Goal: Transaction & Acquisition: Purchase product/service

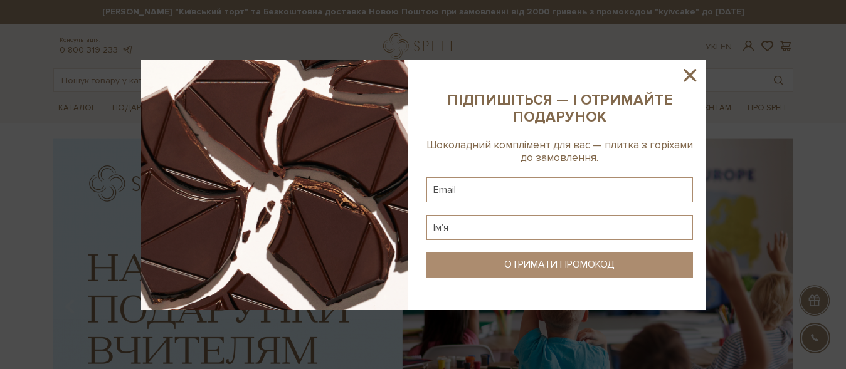
click at [693, 74] on icon at bounding box center [689, 75] width 21 height 21
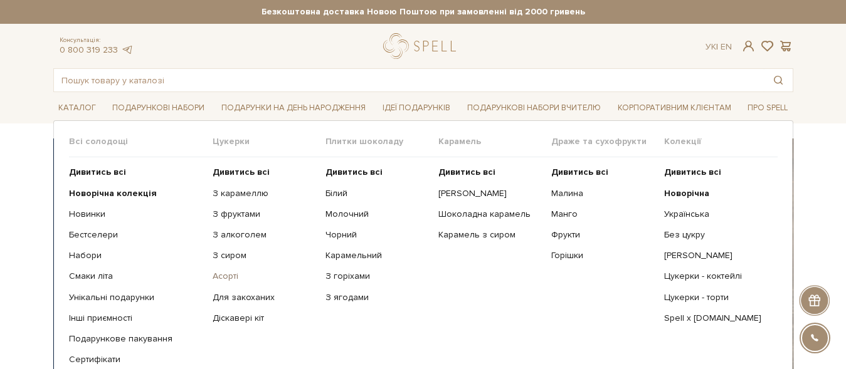
click at [223, 272] on link "Асорті" at bounding box center [264, 276] width 103 height 11
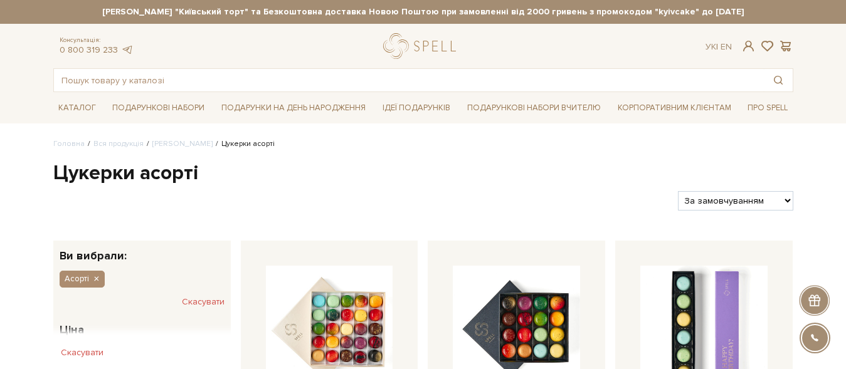
select select "https://spellchocolate.com/our-productions/seti-cukerok/asorti?sort=p.price&ord…"
click option "За Ціною (зростання)" at bounding box center [0, 0] width 0 height 0
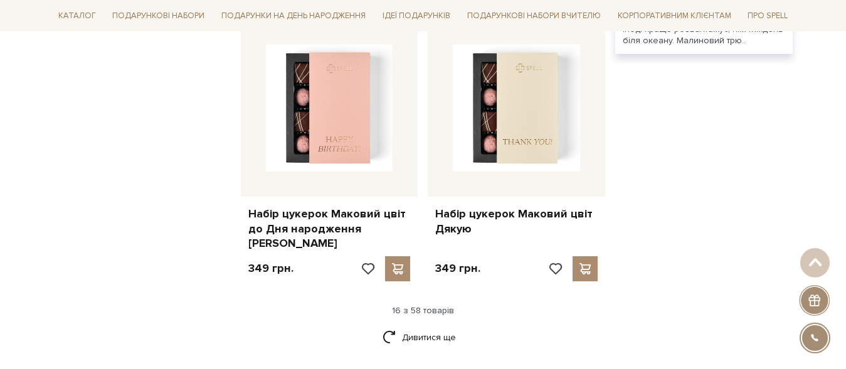
scroll to position [1599, 0]
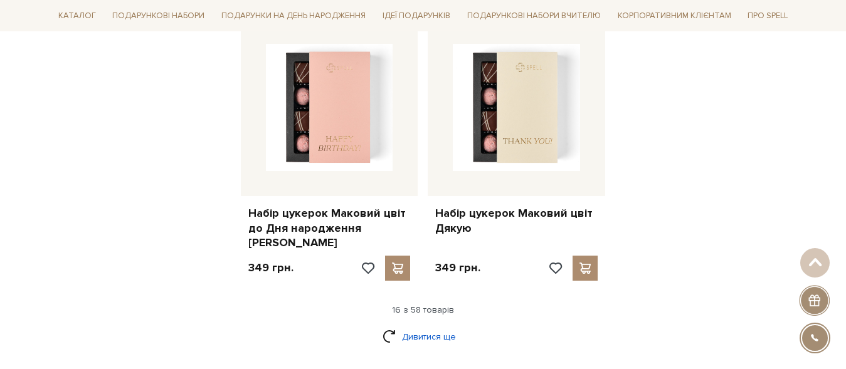
click at [439, 326] on link "Дивитися ще" at bounding box center [423, 337] width 82 height 22
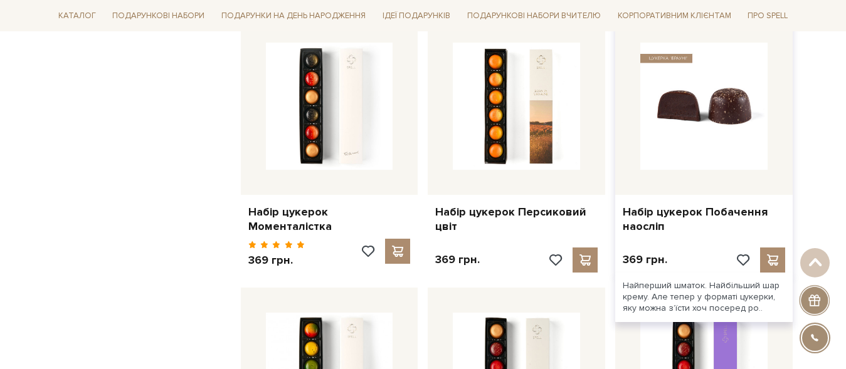
scroll to position [2452, 0]
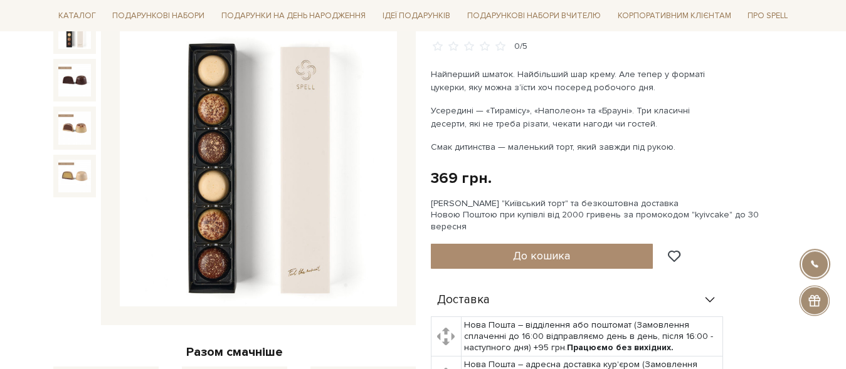
scroll to position [107, 0]
